Goal: Transaction & Acquisition: Purchase product/service

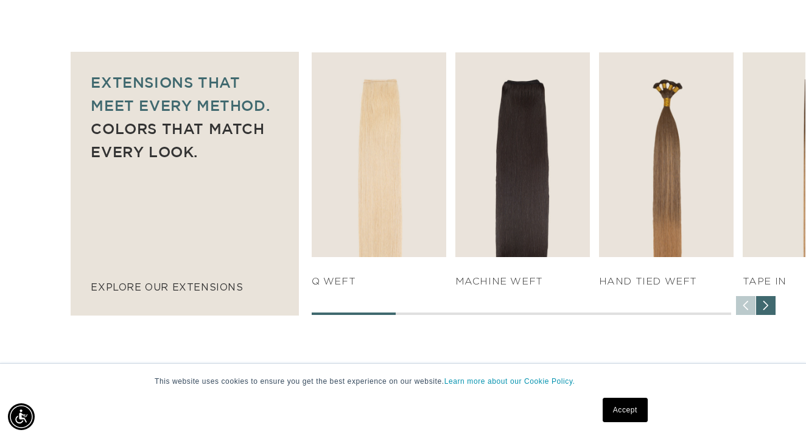
scroll to position [269, 0]
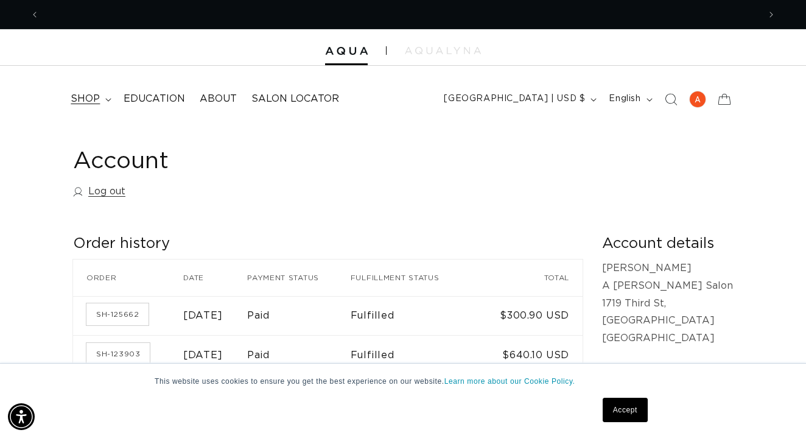
click at [93, 95] on span "shop" at bounding box center [85, 98] width 29 height 13
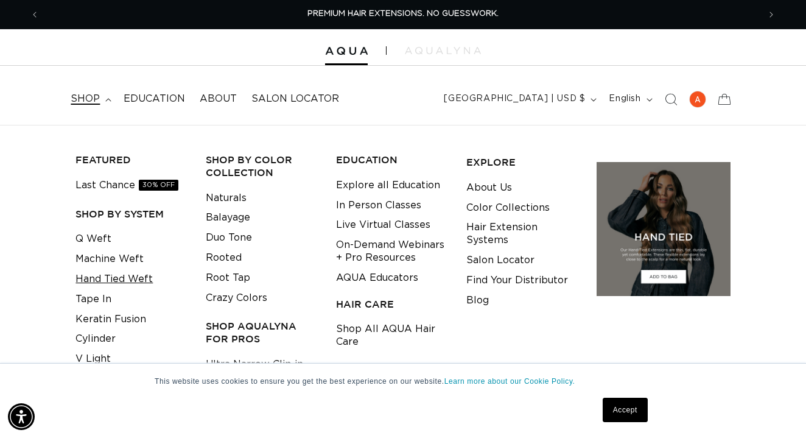
click at [129, 276] on link "Hand Tied Weft" at bounding box center [113, 279] width 77 height 20
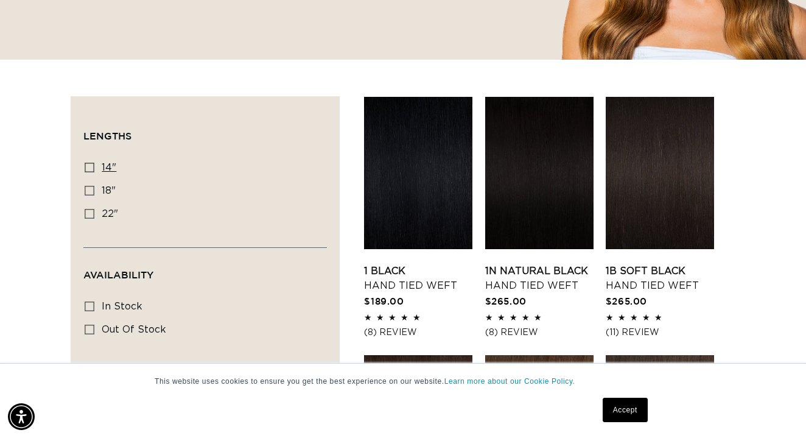
scroll to position [0, 719]
click at [90, 170] on icon at bounding box center [90, 167] width 10 height 10
click at [90, 170] on input "14" 14" (11 products)" at bounding box center [90, 167] width 10 height 10
checkbox input "true"
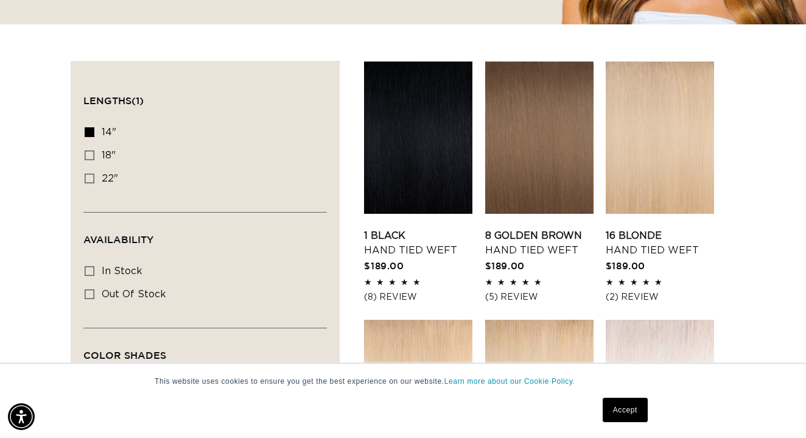
scroll to position [365, 0]
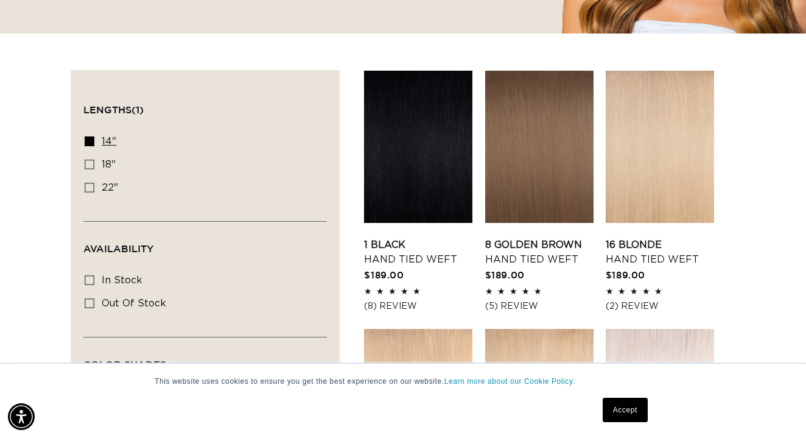
click at [94, 136] on icon at bounding box center [90, 141] width 10 height 10
click at [94, 136] on input "14" 14" (11 products)" at bounding box center [90, 141] width 10 height 10
checkbox input "false"
